Goal: Transaction & Acquisition: Purchase product/service

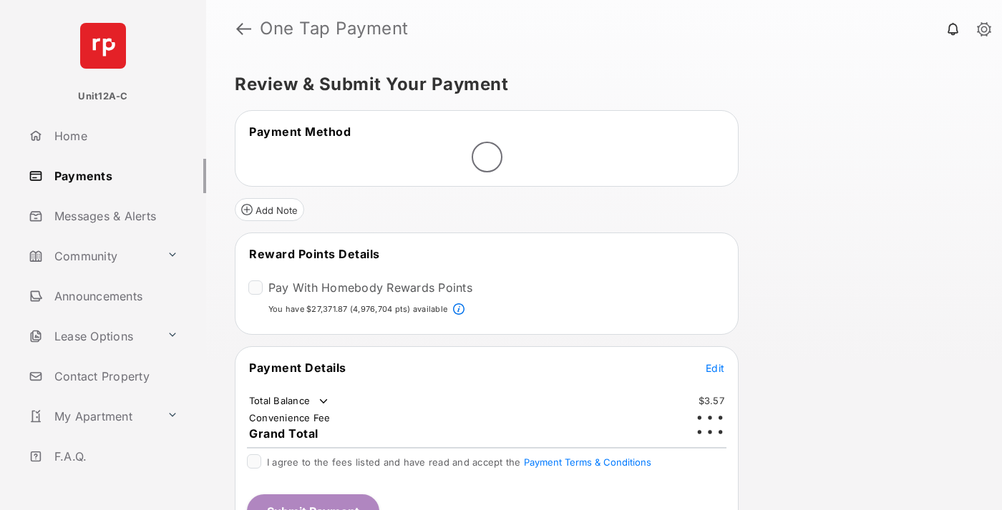
click at [715, 367] on span "Edit" at bounding box center [715, 368] width 19 height 12
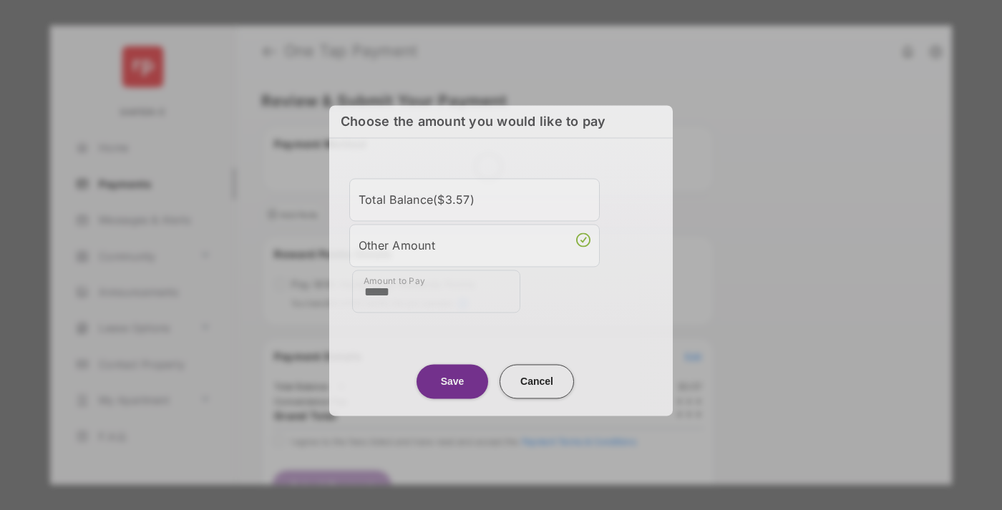
type input "*****"
click at [452, 381] on button "Save" at bounding box center [453, 381] width 72 height 34
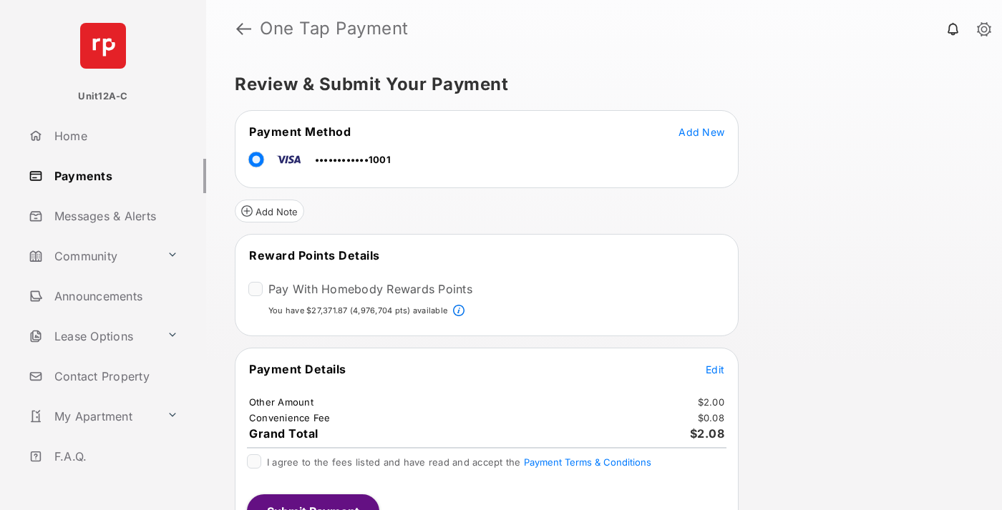
click at [715, 369] on span "Edit" at bounding box center [715, 370] width 19 height 12
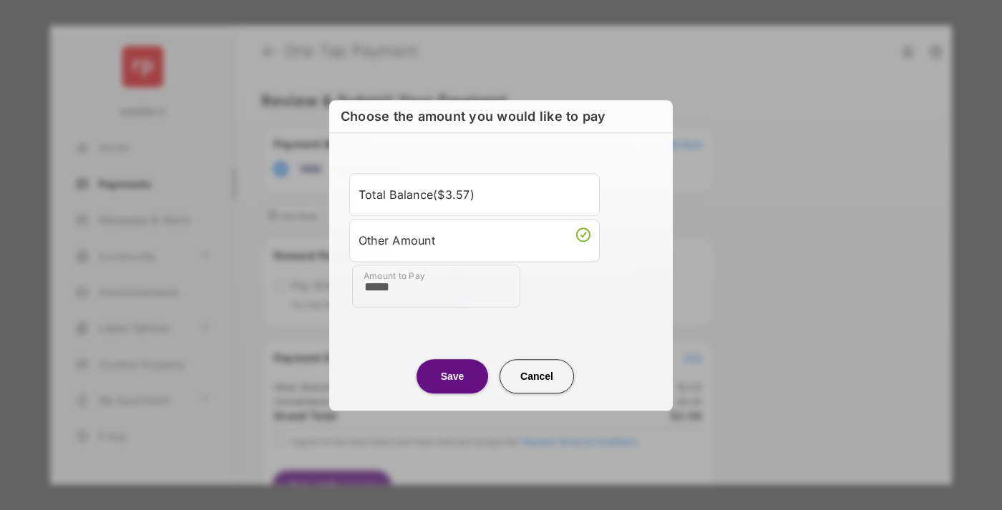
click at [452, 376] on button "Save" at bounding box center [453, 376] width 72 height 34
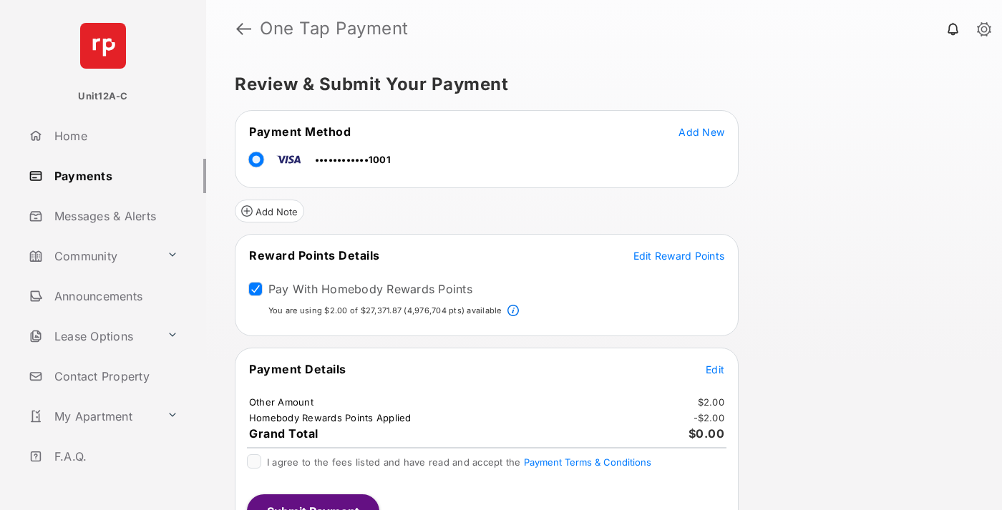
click at [312, 502] on button "Submit Payment" at bounding box center [313, 512] width 132 height 34
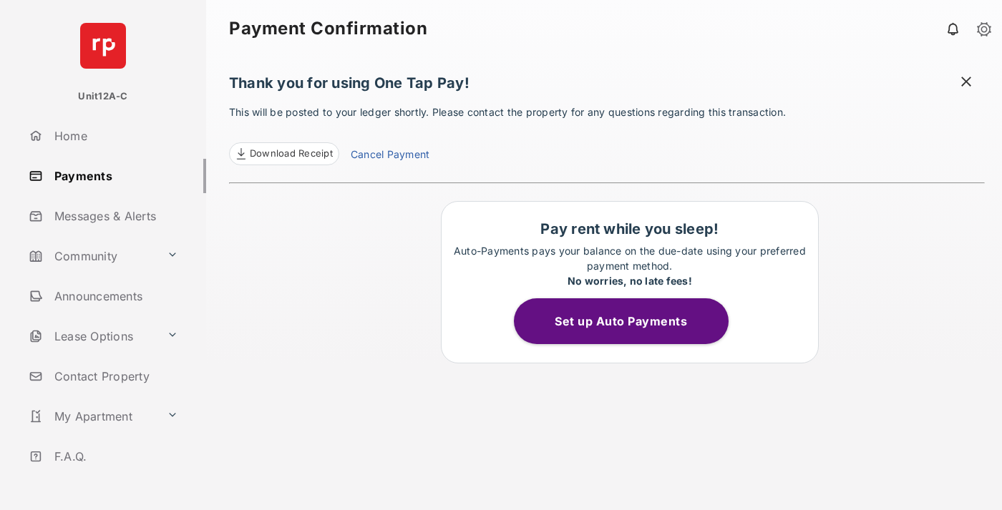
click at [283, 154] on span "Download Receipt" at bounding box center [291, 154] width 83 height 14
